Goal: Task Accomplishment & Management: Manage account settings

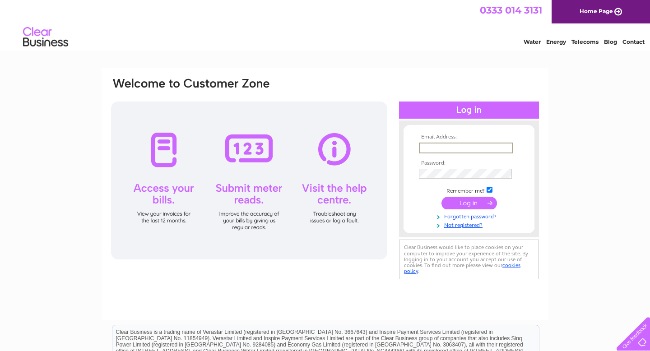
click at [440, 147] on input "text" at bounding box center [466, 148] width 94 height 11
type input "[EMAIL_ADDRESS][DOMAIN_NAME]"
click at [470, 217] on link "Forgotten password?" at bounding box center [470, 215] width 102 height 9
click at [441, 197] on input "submit" at bounding box center [468, 203] width 55 height 13
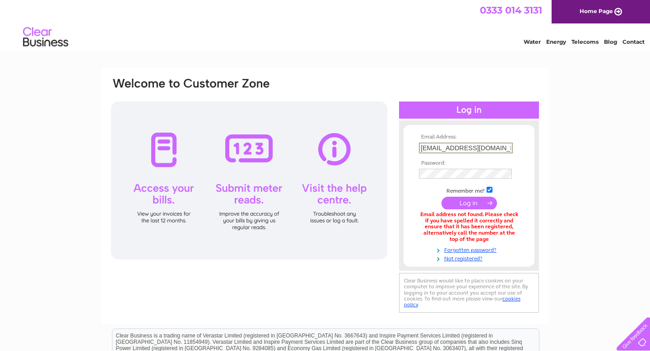
drag, startPoint x: 488, startPoint y: 147, endPoint x: 383, endPoint y: 145, distance: 104.7
click at [383, 145] on div "Email Address: enna.kebo@gmail.com Password:" at bounding box center [324, 196] width 429 height 238
type input "[PERSON_NAME][EMAIL_ADDRESS][DOMAIN_NAME]"
click at [441, 197] on input "submit" at bounding box center [468, 203] width 55 height 13
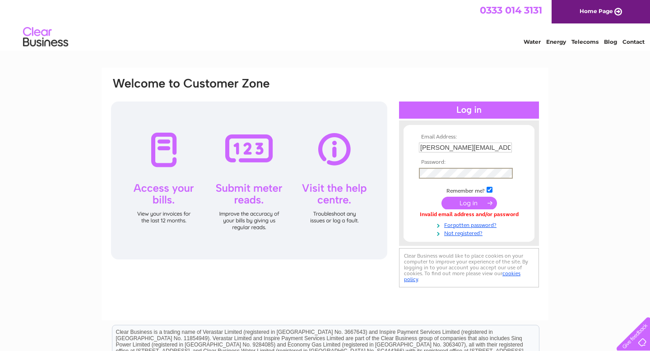
click at [441, 197] on input "submit" at bounding box center [468, 203] width 55 height 13
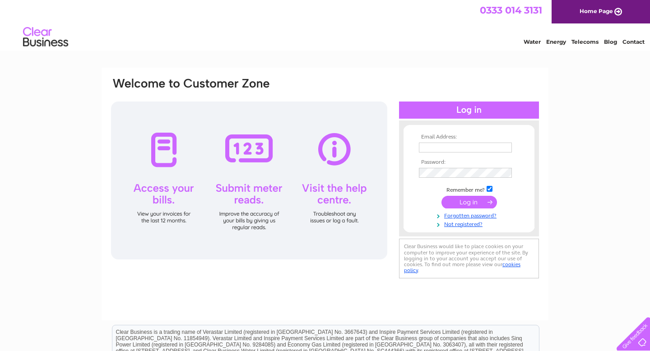
click at [444, 154] on td at bounding box center [468, 147] width 105 height 14
click at [428, 149] on input "text" at bounding box center [466, 148] width 94 height 11
click at [432, 149] on input "text" at bounding box center [466, 148] width 94 height 11
type input "[PERSON_NAME][EMAIL_ADDRESS][DOMAIN_NAME]"
click at [441, 197] on input "submit" at bounding box center [468, 203] width 55 height 13
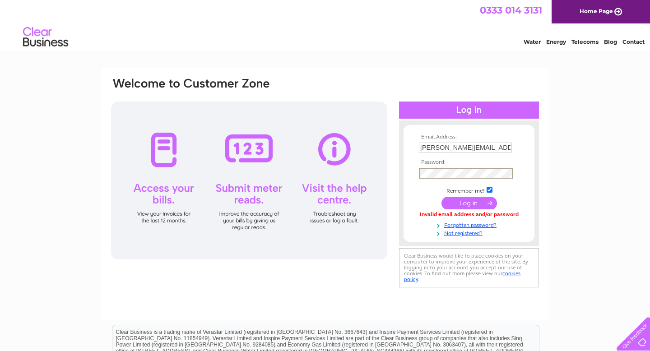
click at [441, 197] on input "submit" at bounding box center [468, 203] width 55 height 13
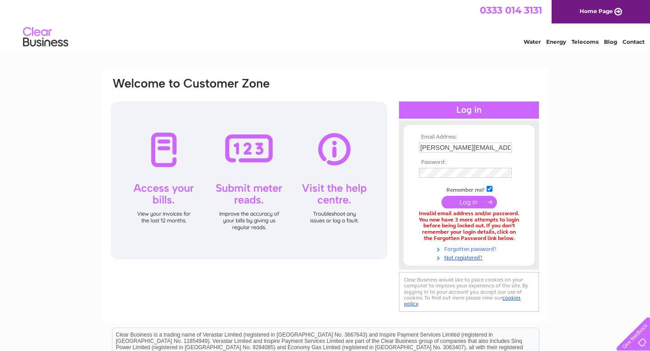
click at [465, 249] on link "Forgotten password?" at bounding box center [470, 248] width 102 height 9
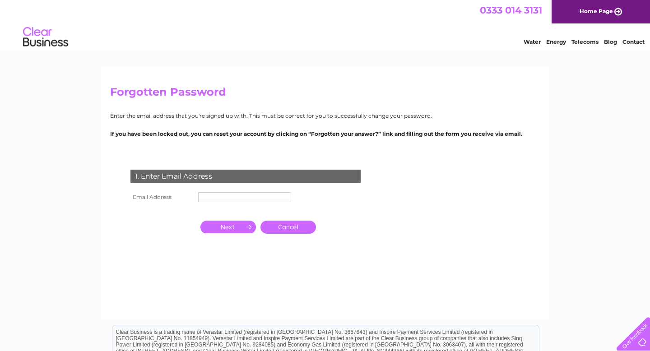
click at [253, 196] on input "text" at bounding box center [244, 197] width 93 height 10
type input "tanya@plentydeli.com"
click at [236, 229] on input "button" at bounding box center [227, 227] width 55 height 13
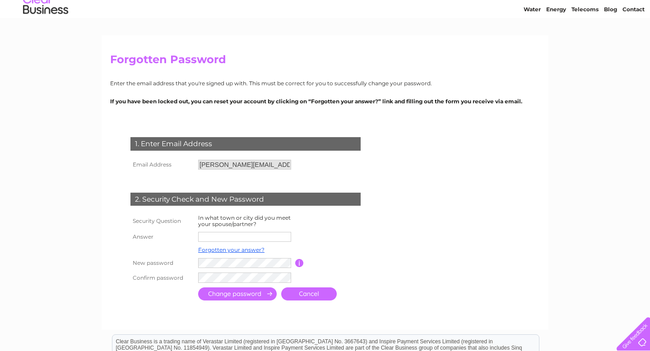
scroll to position [35, 0]
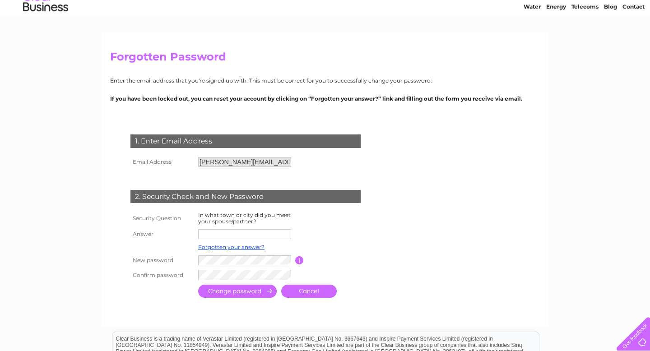
click at [231, 237] on input "text" at bounding box center [244, 234] width 93 height 10
type input "London"
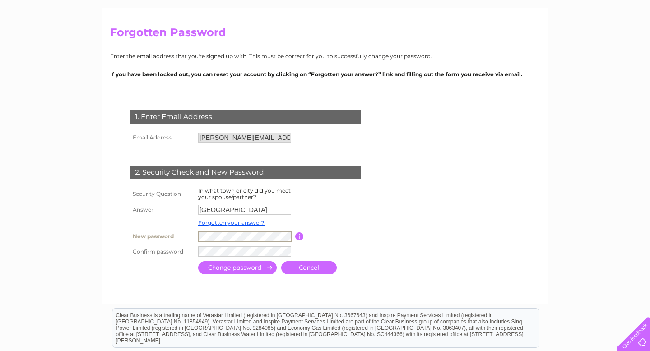
scroll to position [69, 0]
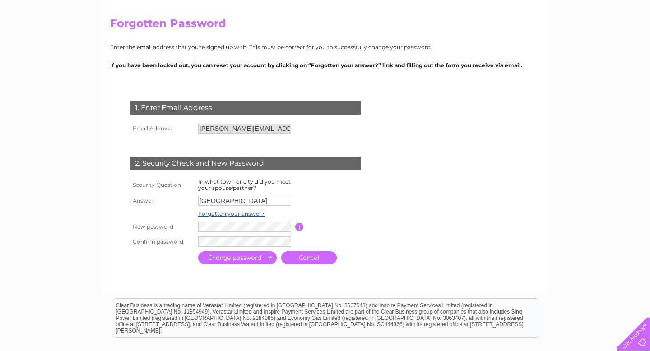
click at [237, 261] on input "submit" at bounding box center [237, 257] width 78 height 13
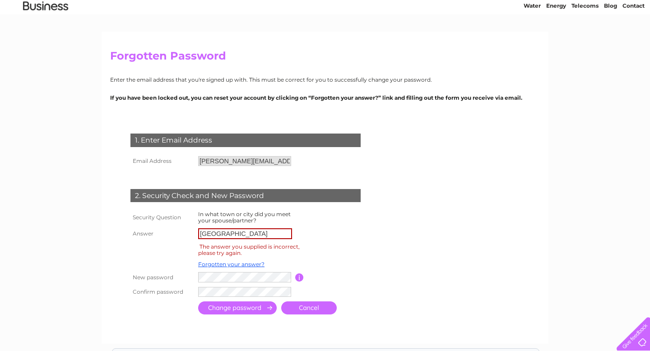
scroll to position [39, 0]
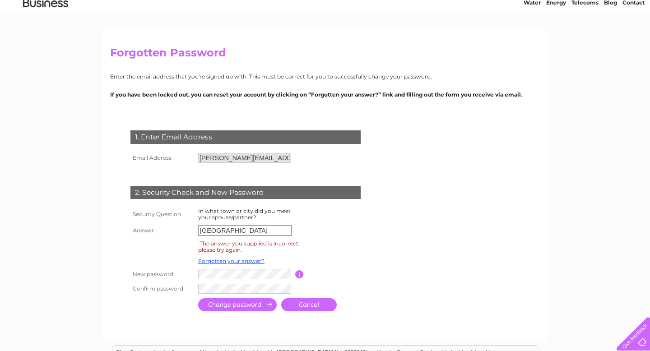
click at [242, 230] on input "[GEOGRAPHIC_DATA]" at bounding box center [245, 230] width 94 height 11
click at [230, 268] on td at bounding box center [245, 274] width 99 height 15
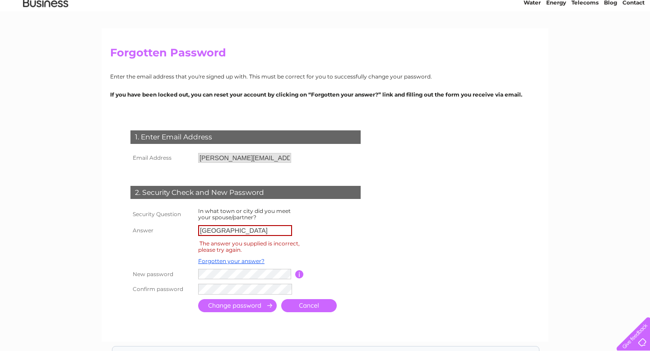
click at [238, 305] on input "submit" at bounding box center [237, 305] width 78 height 13
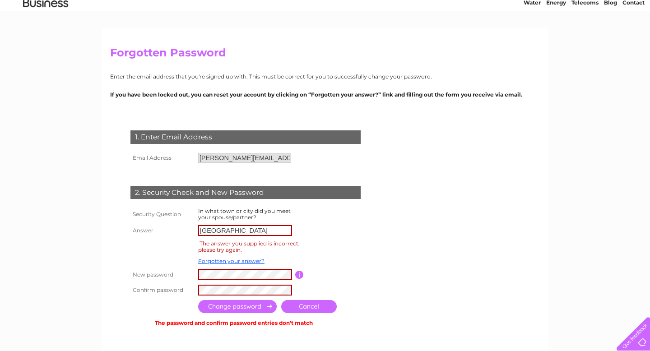
click at [298, 277] on input "button" at bounding box center [299, 275] width 9 height 8
click at [272, 284] on td at bounding box center [286, 290] width 180 height 16
click at [189, 288] on tr "Confirm password" at bounding box center [256, 290] width 256 height 16
click at [154, 287] on tr "Confirm password" at bounding box center [256, 290] width 256 height 16
click at [240, 311] on input "submit" at bounding box center [237, 306] width 78 height 13
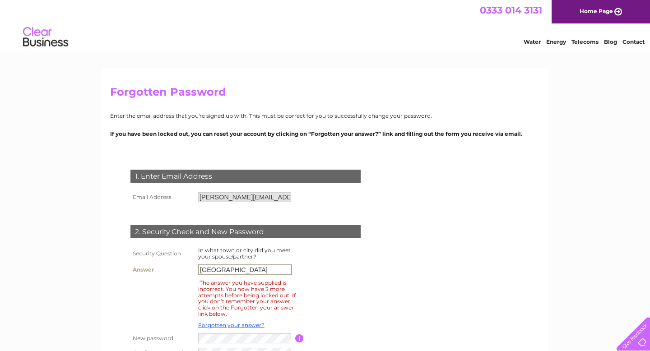
drag, startPoint x: 224, startPoint y: 275, endPoint x: 173, endPoint y: 268, distance: 51.0
click at [173, 268] on tr "Answer [GEOGRAPHIC_DATA]" at bounding box center [256, 269] width 256 height 15
type input "c"
type input "C"
type input "[GEOGRAPHIC_DATA]"
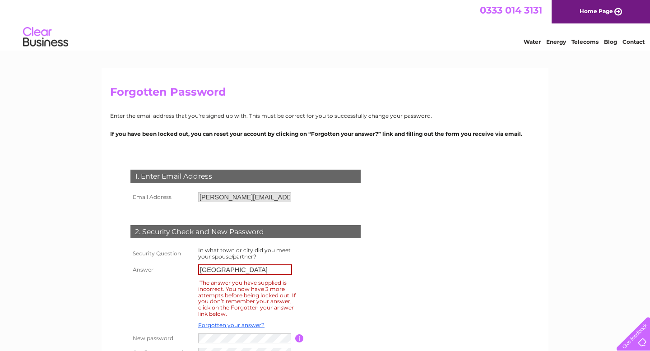
click at [84, 293] on div "Forgotten Password Enter the email address that you're signed up with. This mus…" at bounding box center [325, 314] width 650 height 492
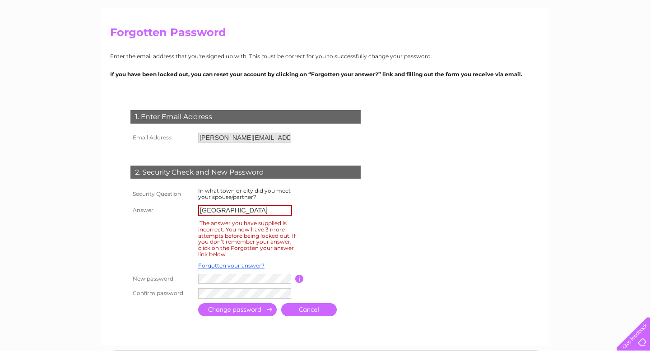
scroll to position [66, 0]
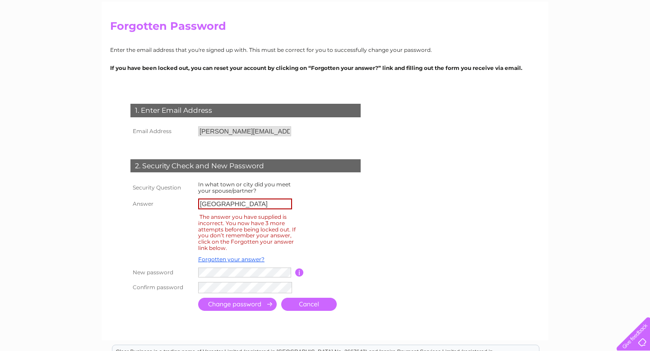
click at [249, 305] on input "submit" at bounding box center [237, 304] width 78 height 13
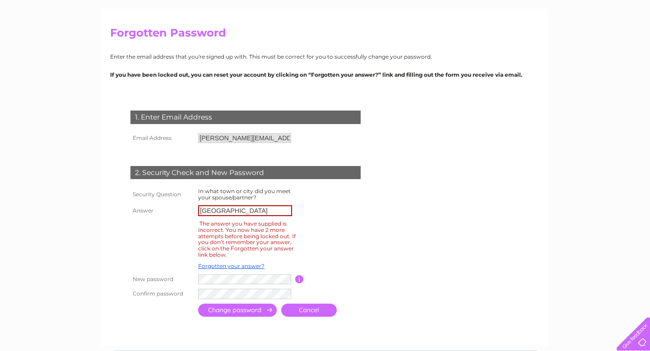
scroll to position [65, 0]
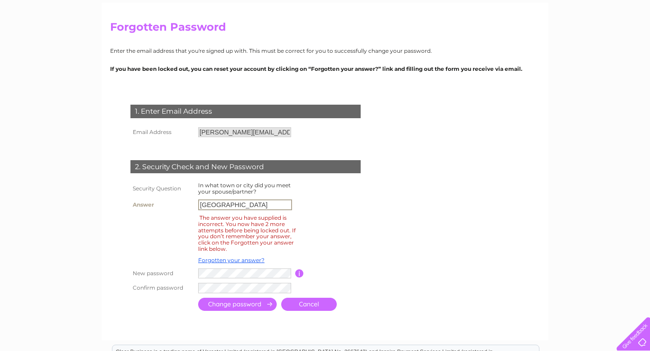
drag, startPoint x: 223, startPoint y: 205, endPoint x: 147, endPoint y: 193, distance: 77.6
click at [147, 193] on tbody "Security Question In what town or city did you meet your spouse/partner? Answer…" at bounding box center [256, 237] width 256 height 115
type input "chiswick"
click at [245, 309] on input "submit" at bounding box center [237, 304] width 78 height 13
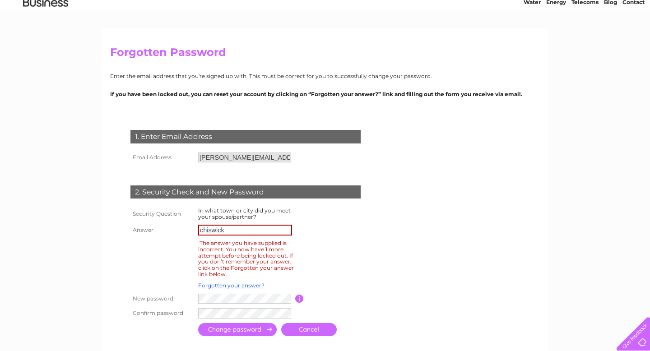
scroll to position [50, 0]
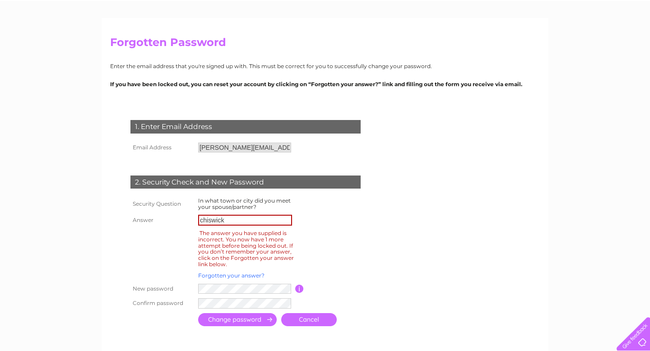
click at [220, 275] on link "Forgotten your answer?" at bounding box center [231, 275] width 66 height 7
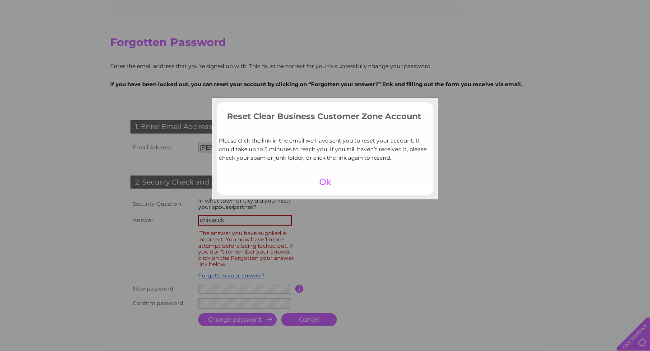
click at [323, 180] on div at bounding box center [324, 181] width 55 height 13
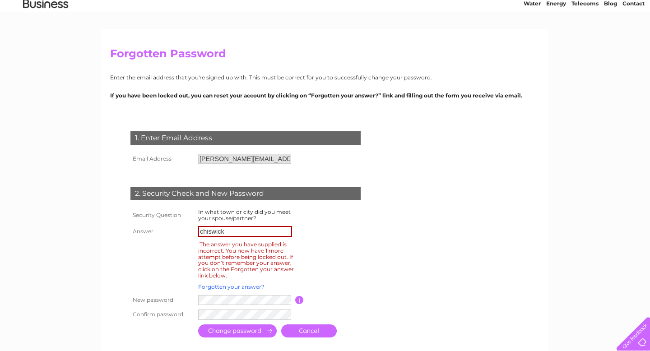
scroll to position [37, 0]
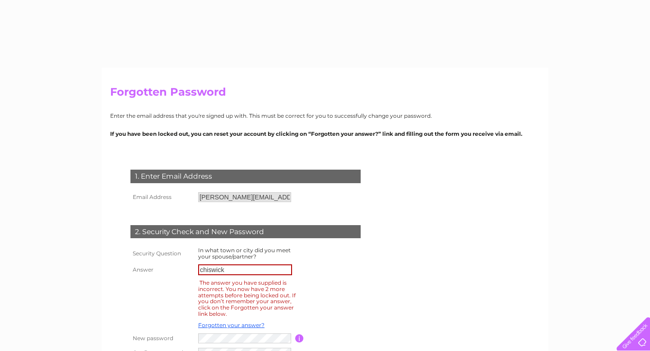
scroll to position [65, 0]
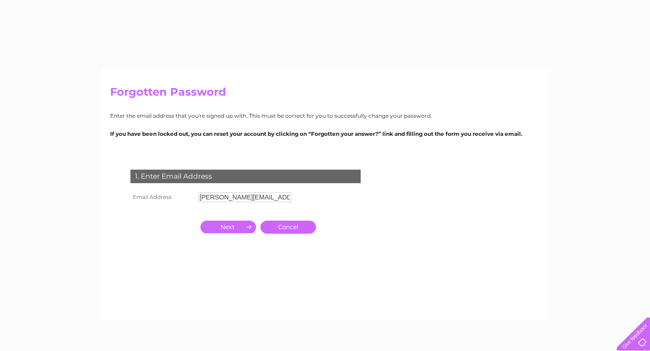
scroll to position [69, 0]
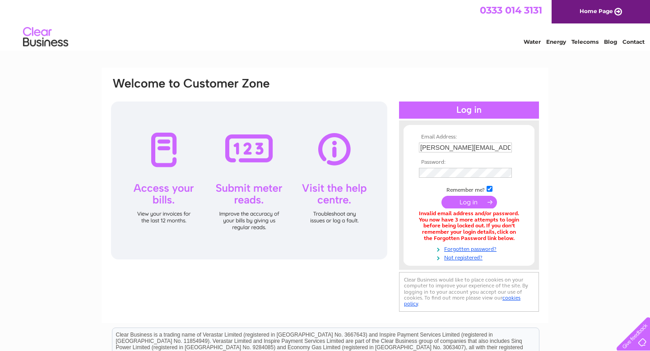
click at [382, 53] on html "0333 014 3131 Home Page Water Energy Telecoms Blog Contact" at bounding box center [325, 26] width 650 height 53
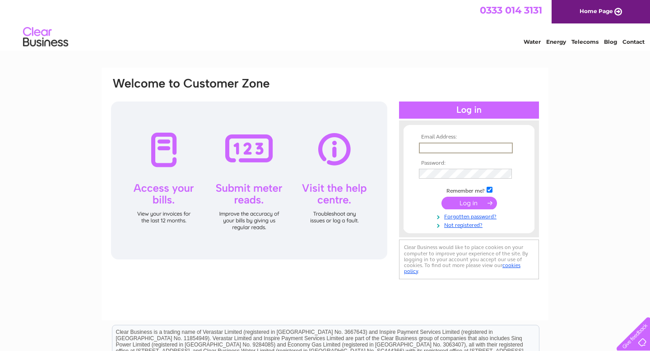
click at [440, 146] on input "text" at bounding box center [466, 148] width 94 height 11
drag, startPoint x: 496, startPoint y: 147, endPoint x: 398, endPoint y: 143, distance: 98.4
click at [398, 143] on div "Email Address: [EMAIL_ADDRESS][DOMAIN_NAME] Password:" at bounding box center [324, 179] width 429 height 205
type input "[PERSON_NAME][EMAIL_ADDRESS][DOMAIN_NAME]"
click at [441, 197] on input "submit" at bounding box center [468, 203] width 55 height 13
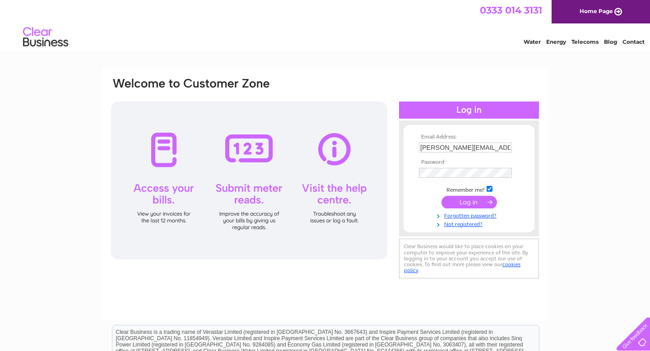
click at [471, 202] on input "submit" at bounding box center [468, 202] width 55 height 13
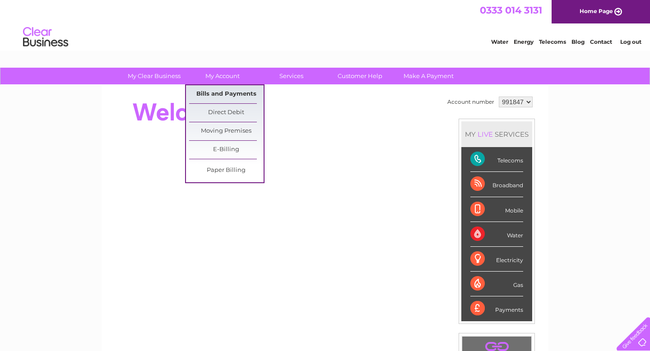
click at [230, 97] on link "Bills and Payments" at bounding box center [226, 94] width 74 height 18
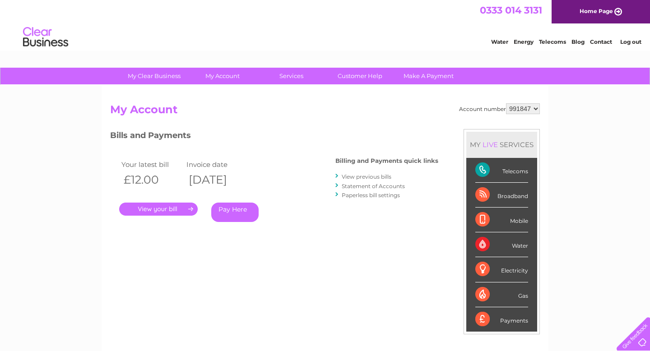
click at [372, 178] on link "View previous bills" at bounding box center [366, 176] width 50 height 7
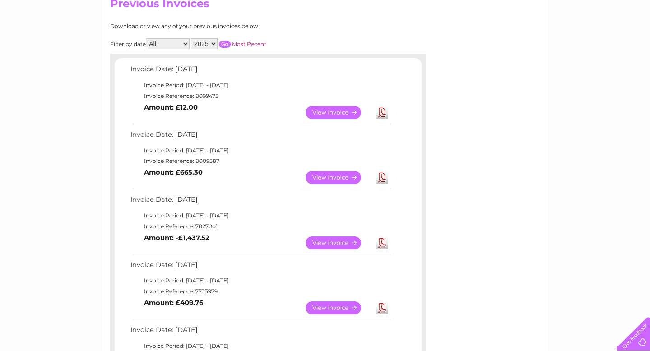
scroll to position [106, 0]
